Goal: Task Accomplishment & Management: Manage account settings

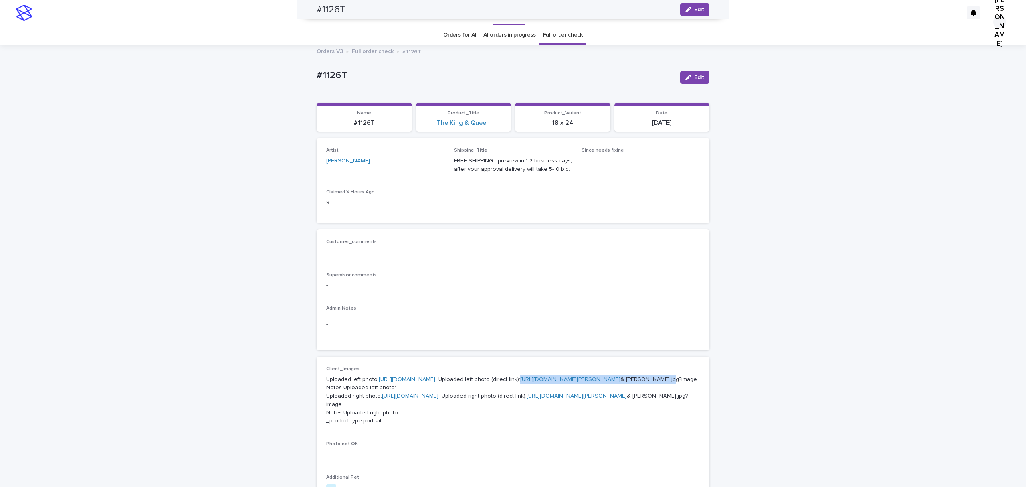
scroll to position [214, 0]
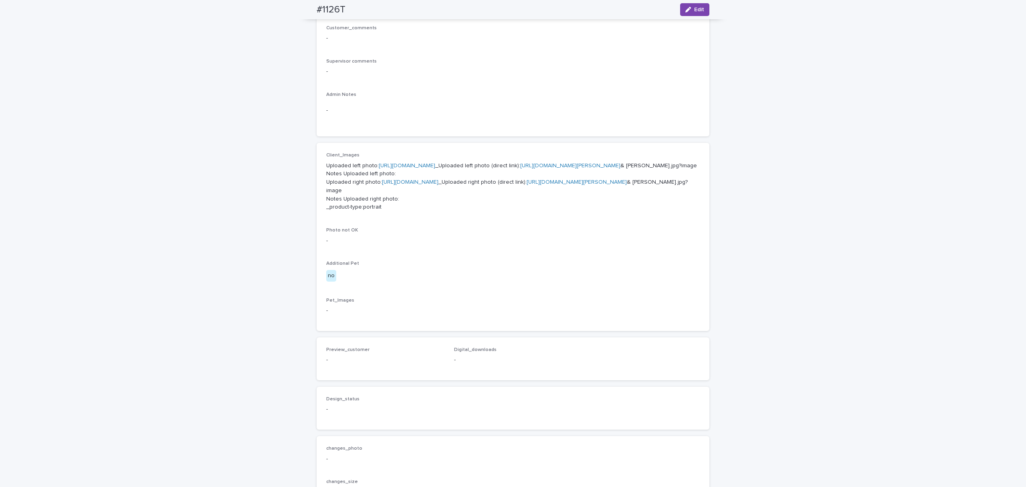
click at [509, 127] on div "Admin Notes -" at bounding box center [513, 109] width 374 height 35
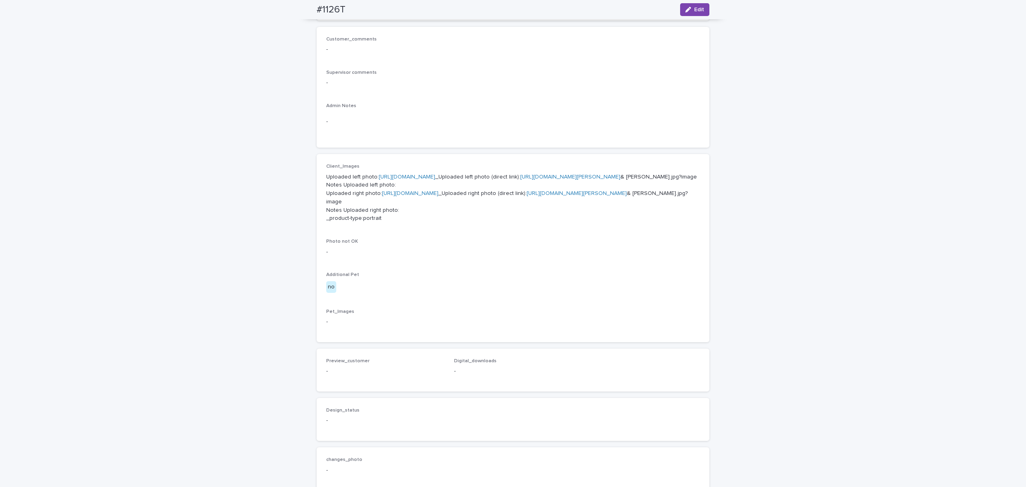
scroll to position [89, 0]
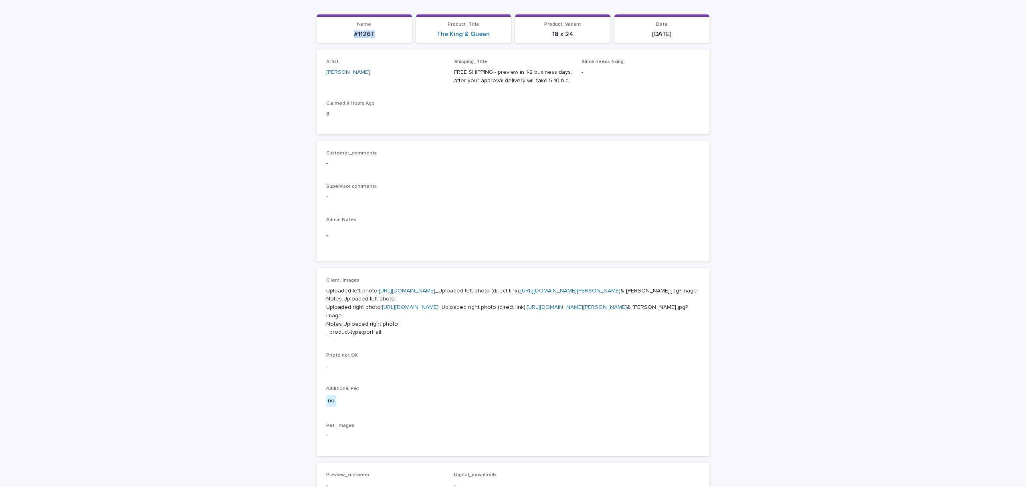
drag, startPoint x: 385, startPoint y: 43, endPoint x: 318, endPoint y: 50, distance: 67.3
click at [318, 43] on section "Name #1126T" at bounding box center [364, 28] width 95 height 29
copy p "#1126T"
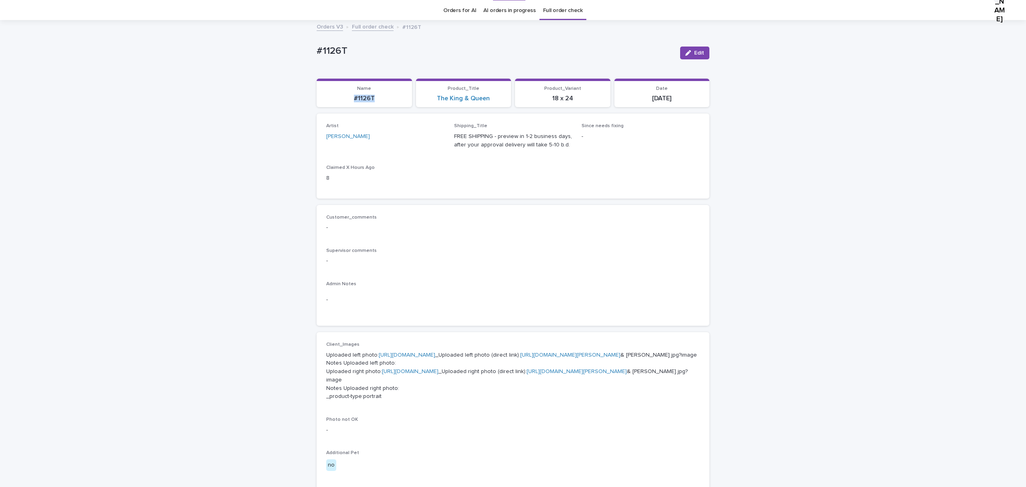
scroll to position [0, 0]
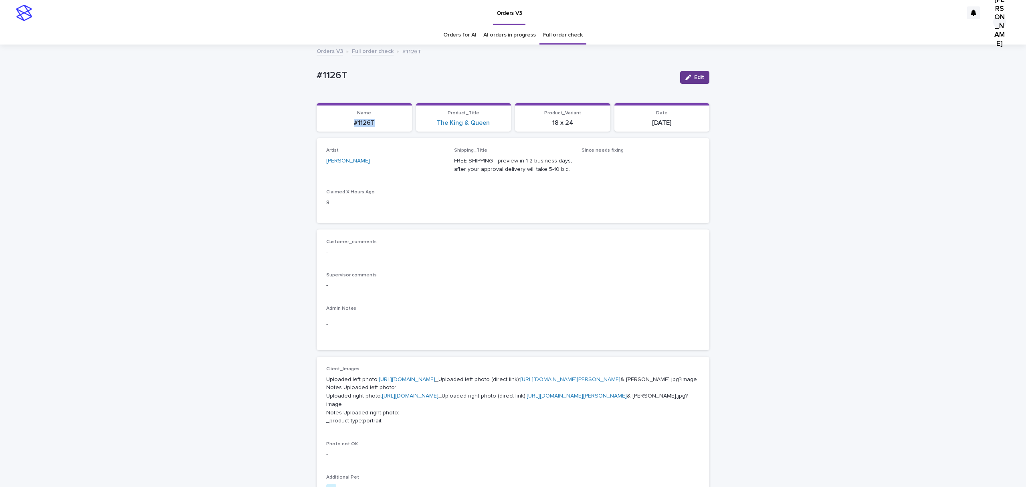
click at [694, 80] on span "Edit" at bounding box center [699, 78] width 10 height 6
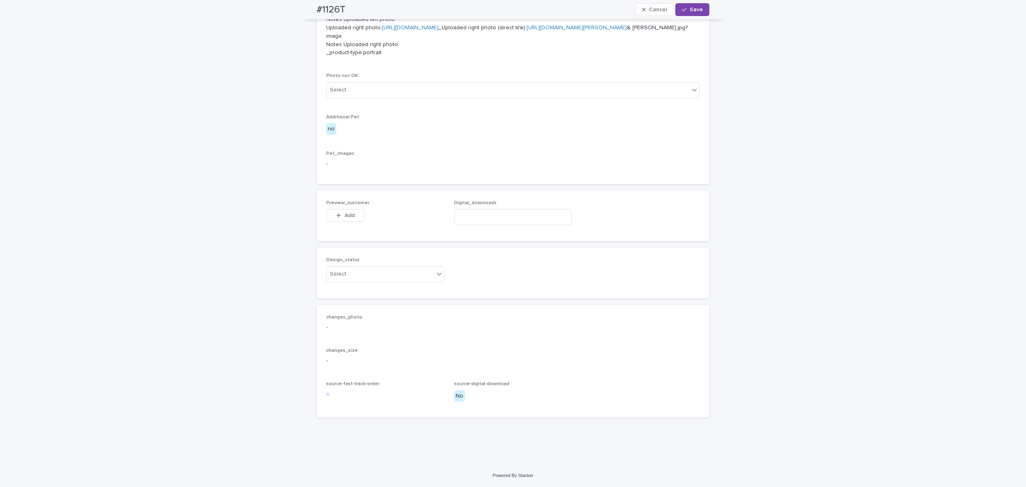
scroll to position [534, 0]
click at [353, 218] on span "Add" at bounding box center [350, 215] width 10 height 6
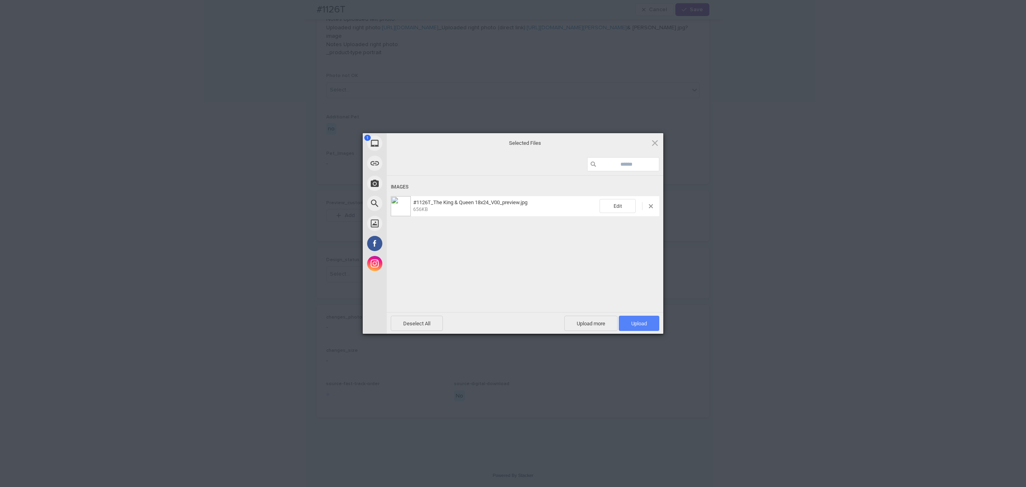
click at [643, 323] on span "Upload 1" at bounding box center [639, 323] width 16 height 6
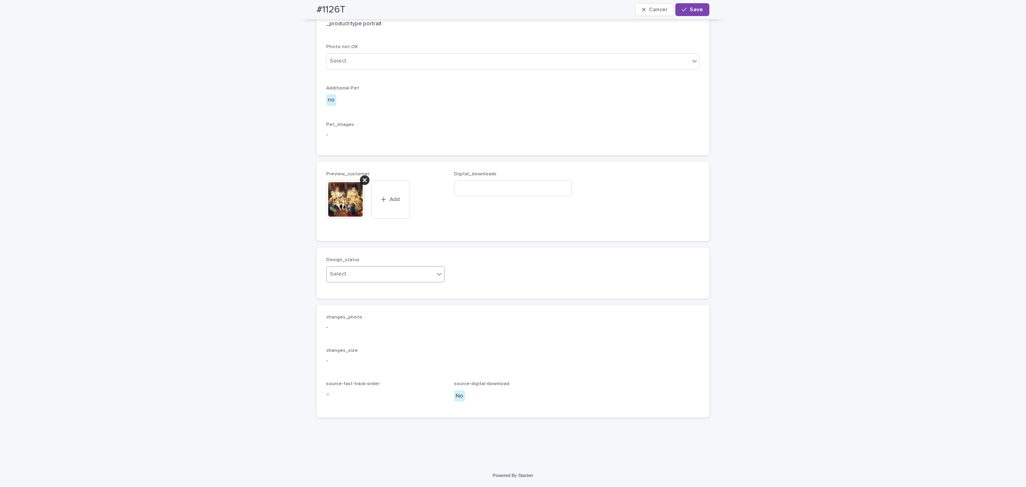
click at [376, 281] on div "Select..." at bounding box center [380, 273] width 107 height 13
click at [364, 377] on div "Uploaded" at bounding box center [382, 376] width 114 height 14
click at [690, 9] on span "Save" at bounding box center [696, 10] width 13 height 6
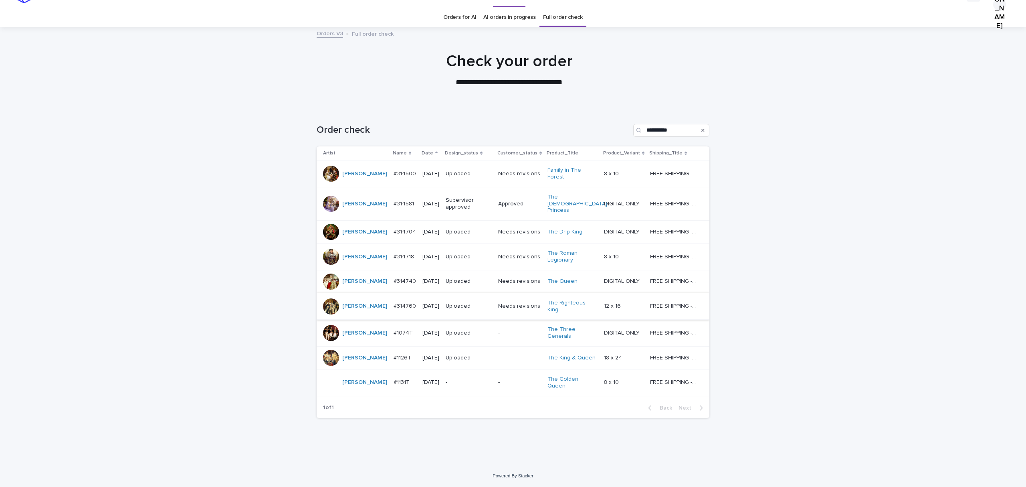
scroll to position [130, 0]
click at [394, 377] on p "#1131T" at bounding box center [403, 381] width 18 height 8
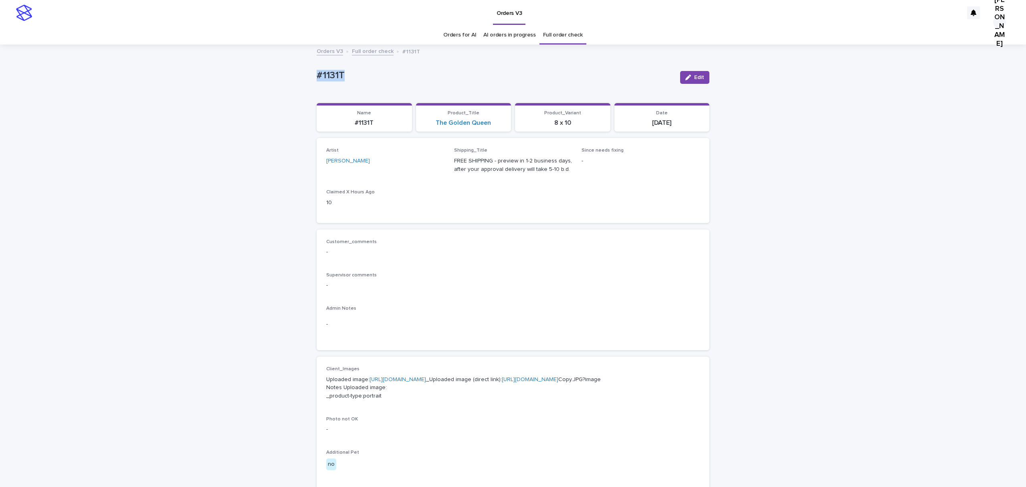
drag, startPoint x: 369, startPoint y: 79, endPoint x: 292, endPoint y: 80, distance: 76.6
click at [292, 80] on div "Loading... Saving… Loading... Saving… #1131T Edit #1131T Edit Sorry, there was …" at bounding box center [513, 414] width 1026 height 739
copy p "#1131T"
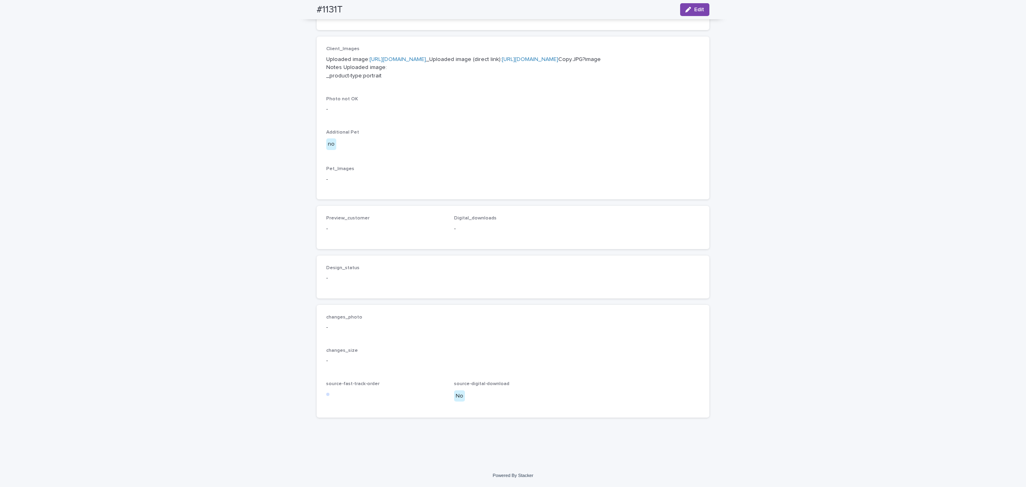
scroll to position [336, 0]
click at [534, 62] on link "[URL][DOMAIN_NAME]" at bounding box center [530, 60] width 57 height 6
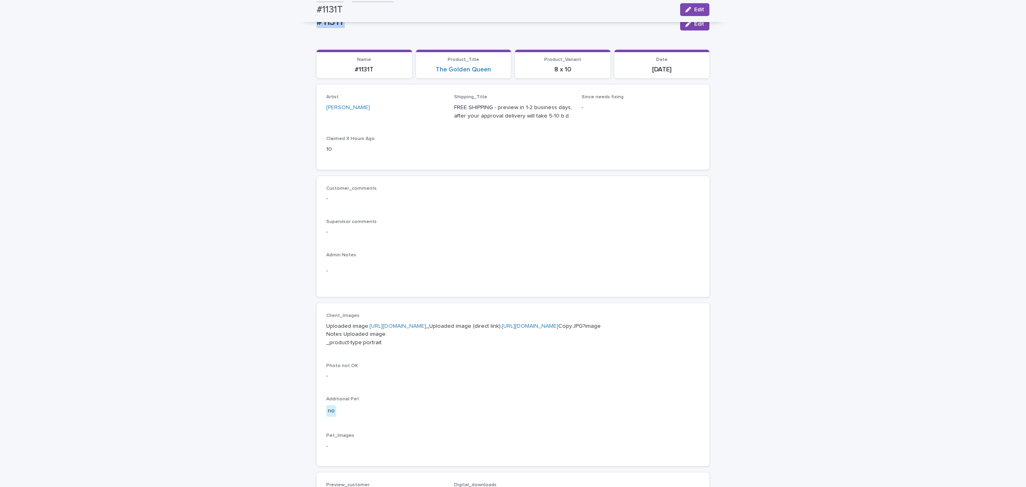
scroll to position [0, 0]
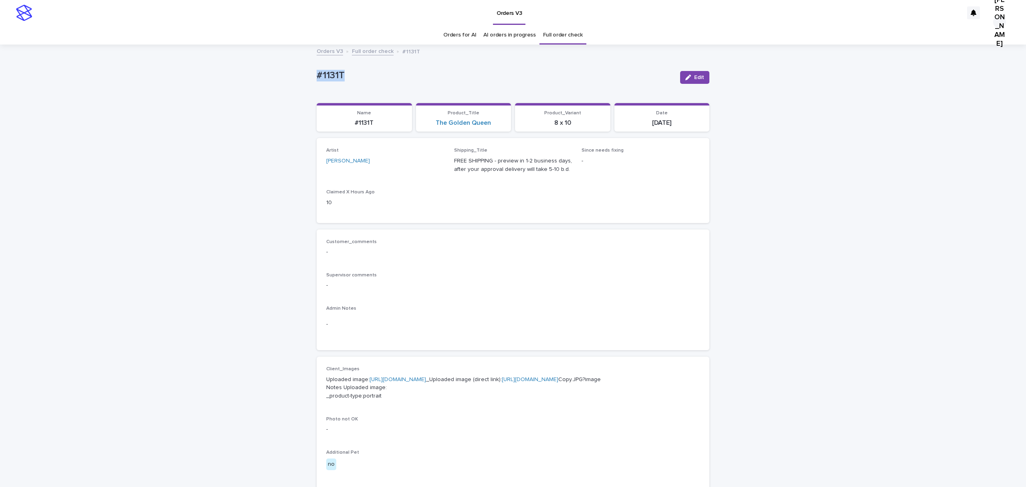
copy p "#1131T"
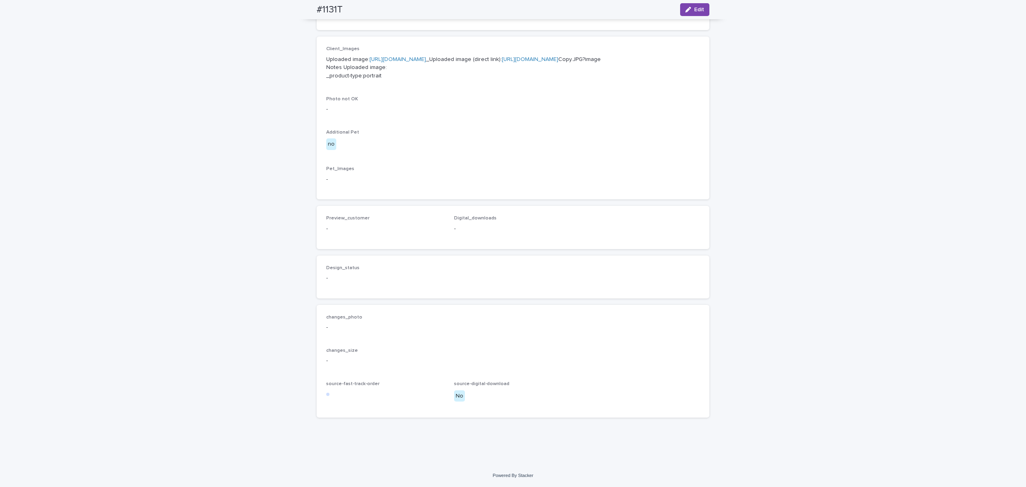
scroll to position [550, 0]
click at [694, 8] on span "Edit" at bounding box center [699, 10] width 10 height 6
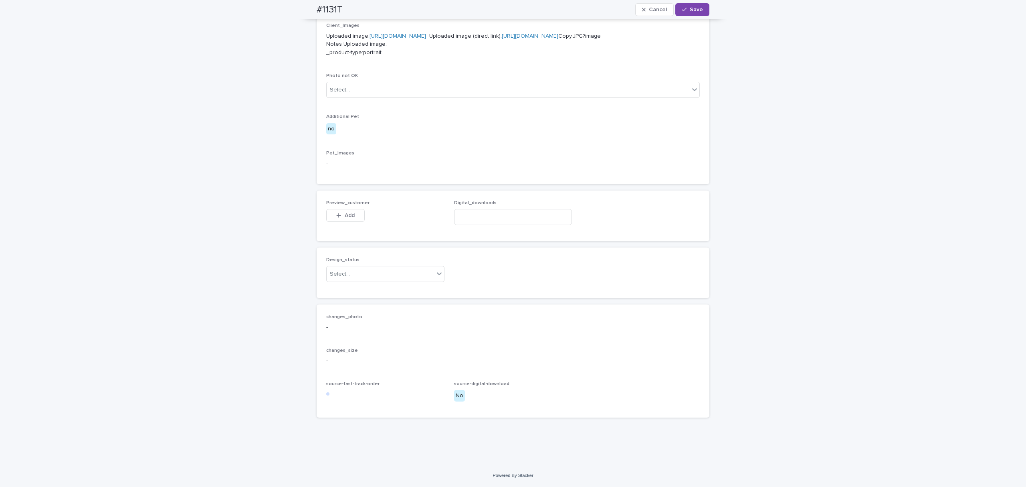
scroll to position [571, 0]
click at [340, 212] on div "button" at bounding box center [340, 215] width 8 height 6
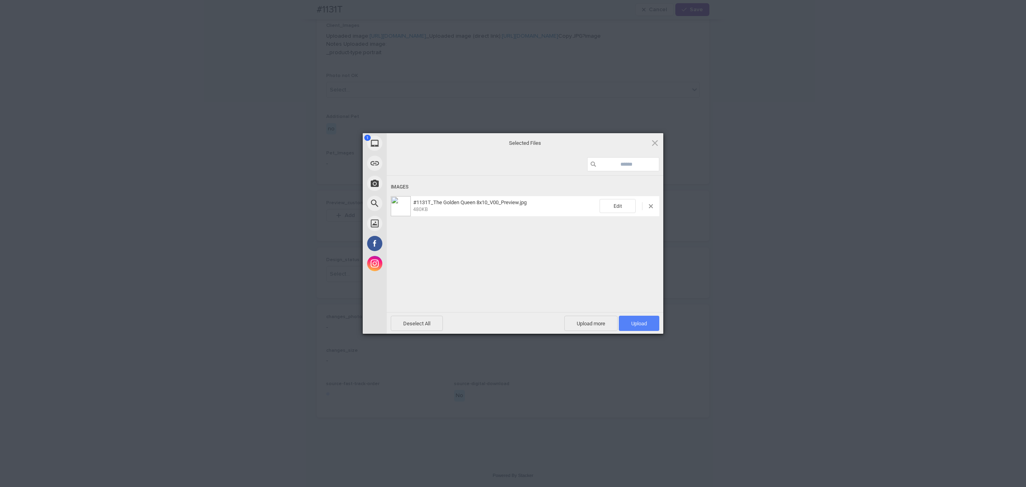
click at [630, 319] on span "Upload 1" at bounding box center [639, 322] width 40 height 15
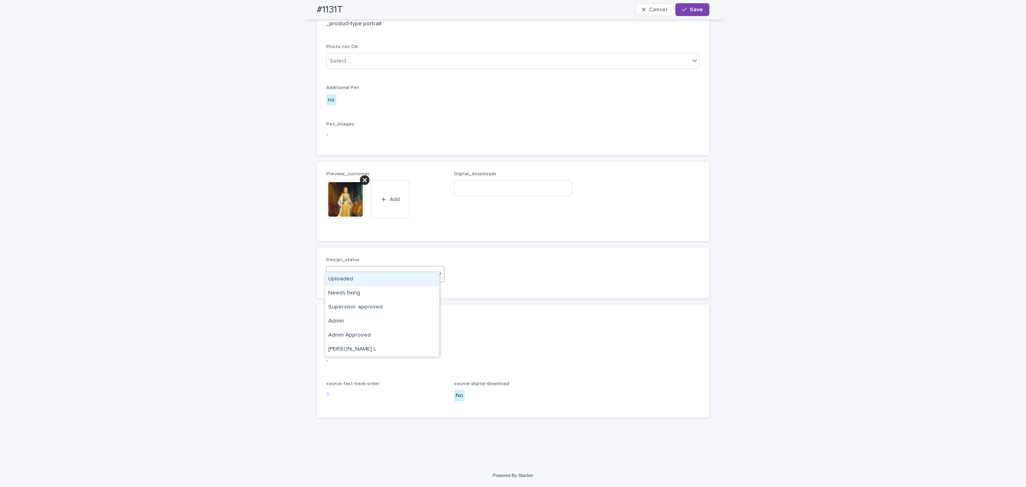
click at [400, 267] on div "Select..." at bounding box center [380, 273] width 107 height 13
click at [373, 280] on div "Uploaded" at bounding box center [382, 279] width 114 height 14
click at [690, 7] on span "Save" at bounding box center [696, 10] width 13 height 6
